Goal: Task Accomplishment & Management: Manage account settings

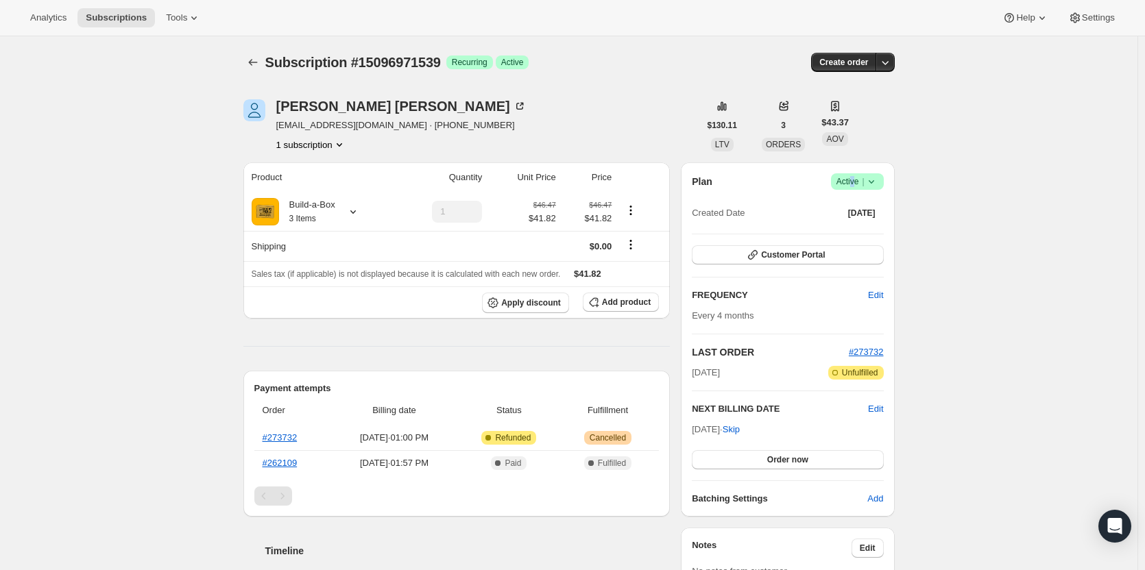
click at [856, 180] on span "Active |" at bounding box center [858, 182] width 42 height 14
click at [870, 228] on span "Cancel subscription" at bounding box center [861, 232] width 77 height 10
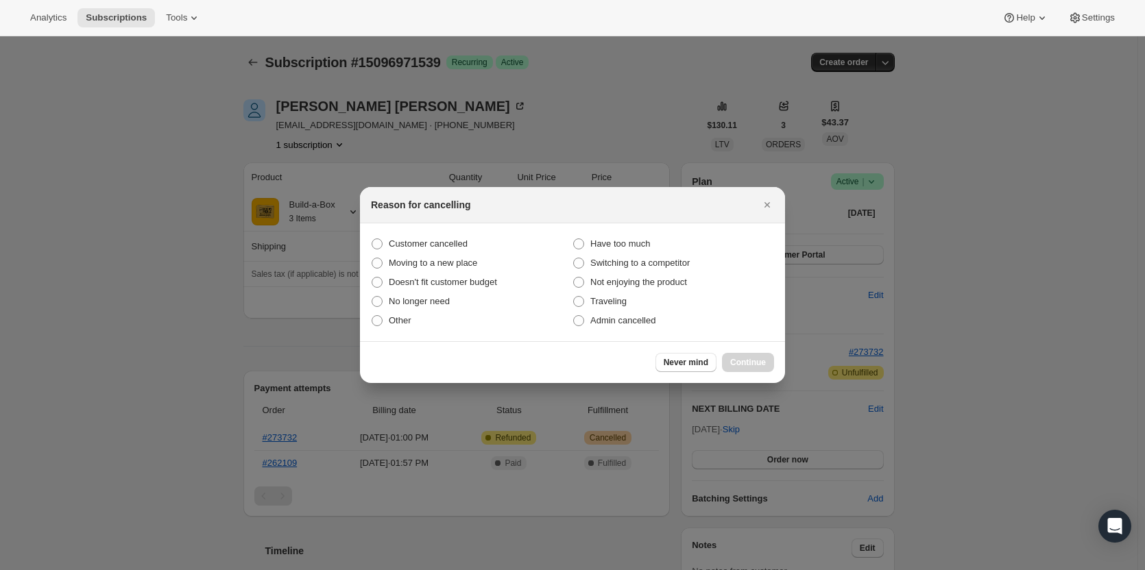
drag, startPoint x: 436, startPoint y: 239, endPoint x: 793, endPoint y: 316, distance: 364.7
click at [437, 239] on span "Customer cancelled" at bounding box center [428, 244] width 79 height 10
click at [372, 239] on input "Customer cancelled" at bounding box center [372, 239] width 1 height 1
radio input "true"
click at [770, 360] on button "Continue" at bounding box center [748, 362] width 52 height 19
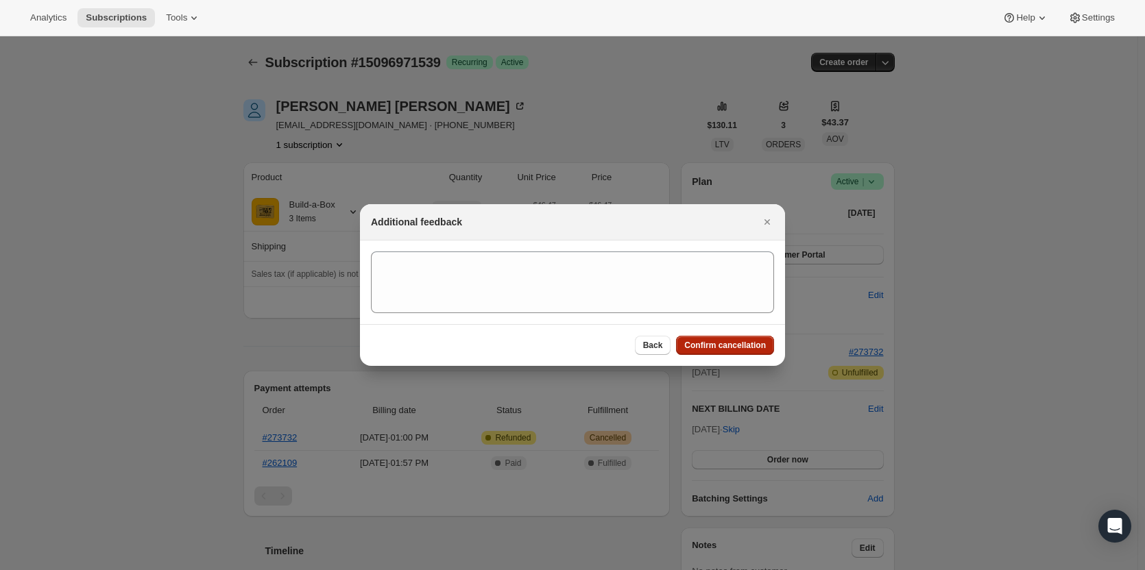
click at [735, 341] on span "Confirm cancellation" at bounding box center [725, 345] width 82 height 11
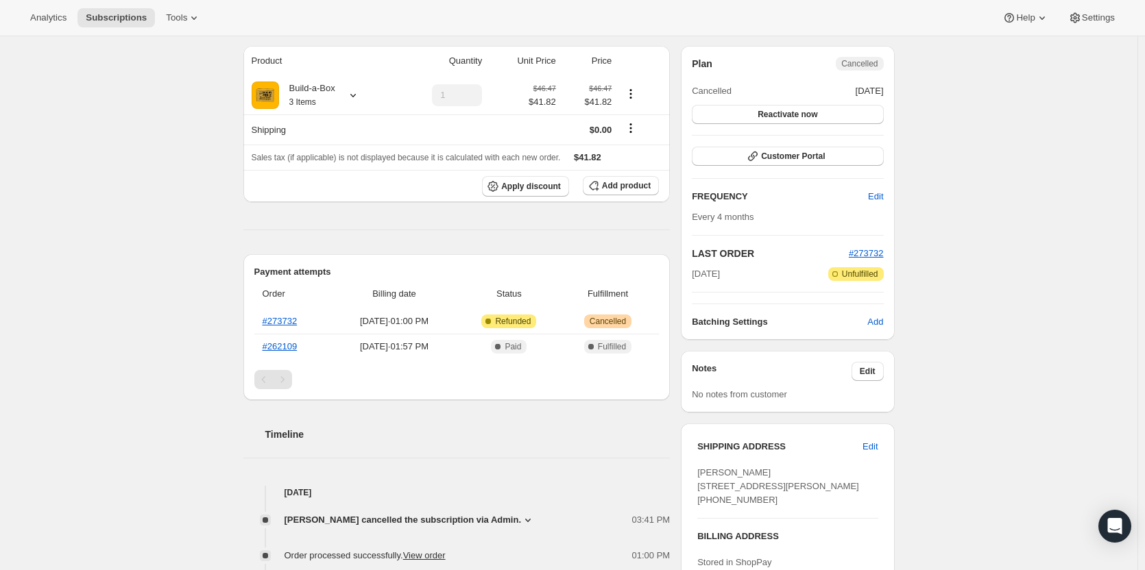
scroll to position [179, 0]
